Goal: Information Seeking & Learning: Find specific fact

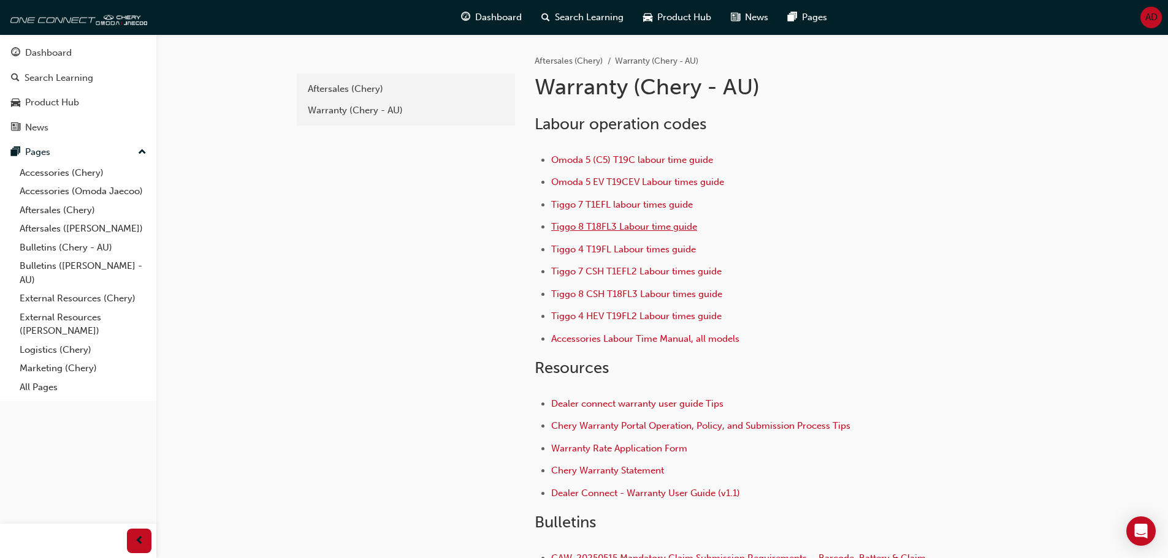
click at [646, 230] on span "Tiggo 8 T18FL3 Labour time guide" at bounding box center [624, 226] width 146 height 11
click at [613, 293] on span "Tiggo 8 CSH T18FL3 Labour times guide" at bounding box center [636, 294] width 171 height 11
click at [625, 205] on span "Tiggo 7 T1EFL labour times guide" at bounding box center [622, 204] width 142 height 11
click at [612, 270] on span "Tiggo 7 CSH T1EFL2 Labour times guide" at bounding box center [636, 271] width 170 height 11
